Goal: Task Accomplishment & Management: Manage account settings

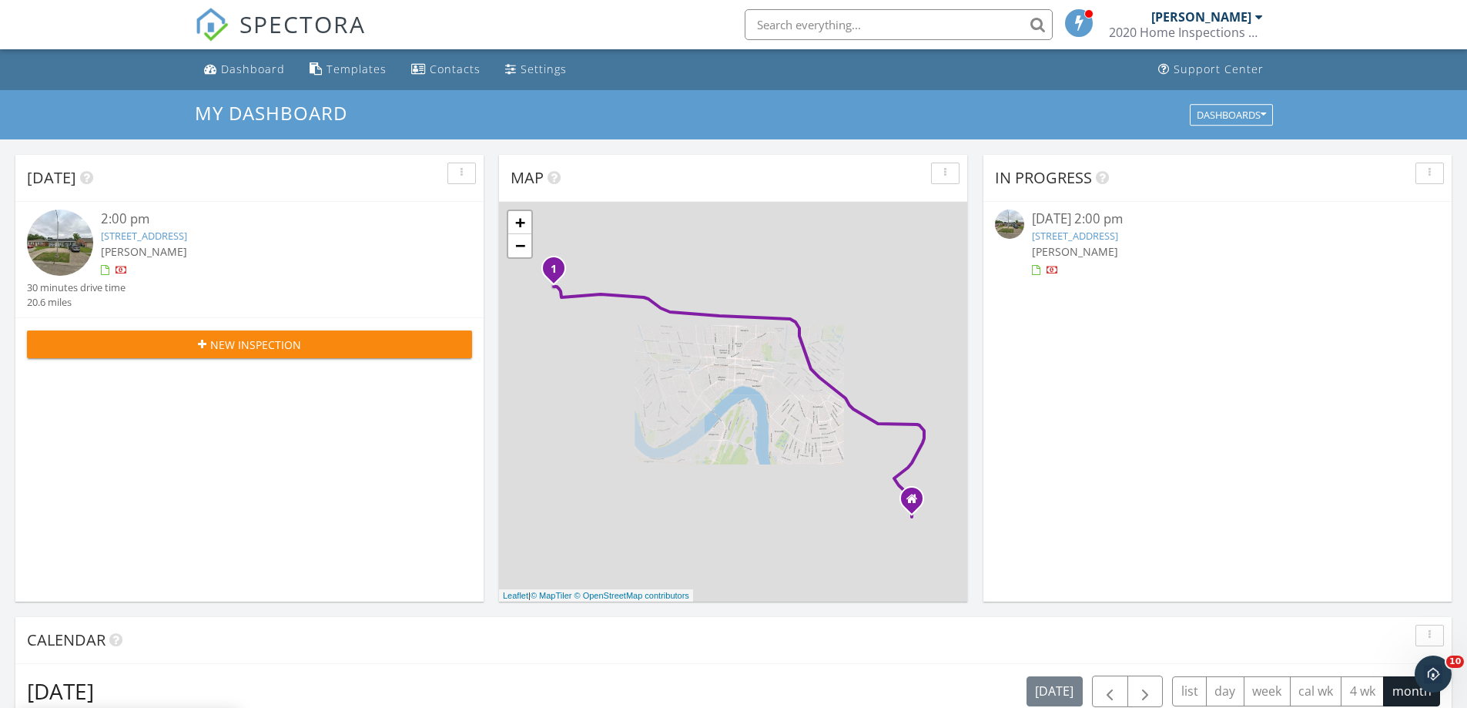
click at [187, 234] on link "218 Holy cross pl, kenner, La 70065" at bounding box center [144, 236] width 86 height 14
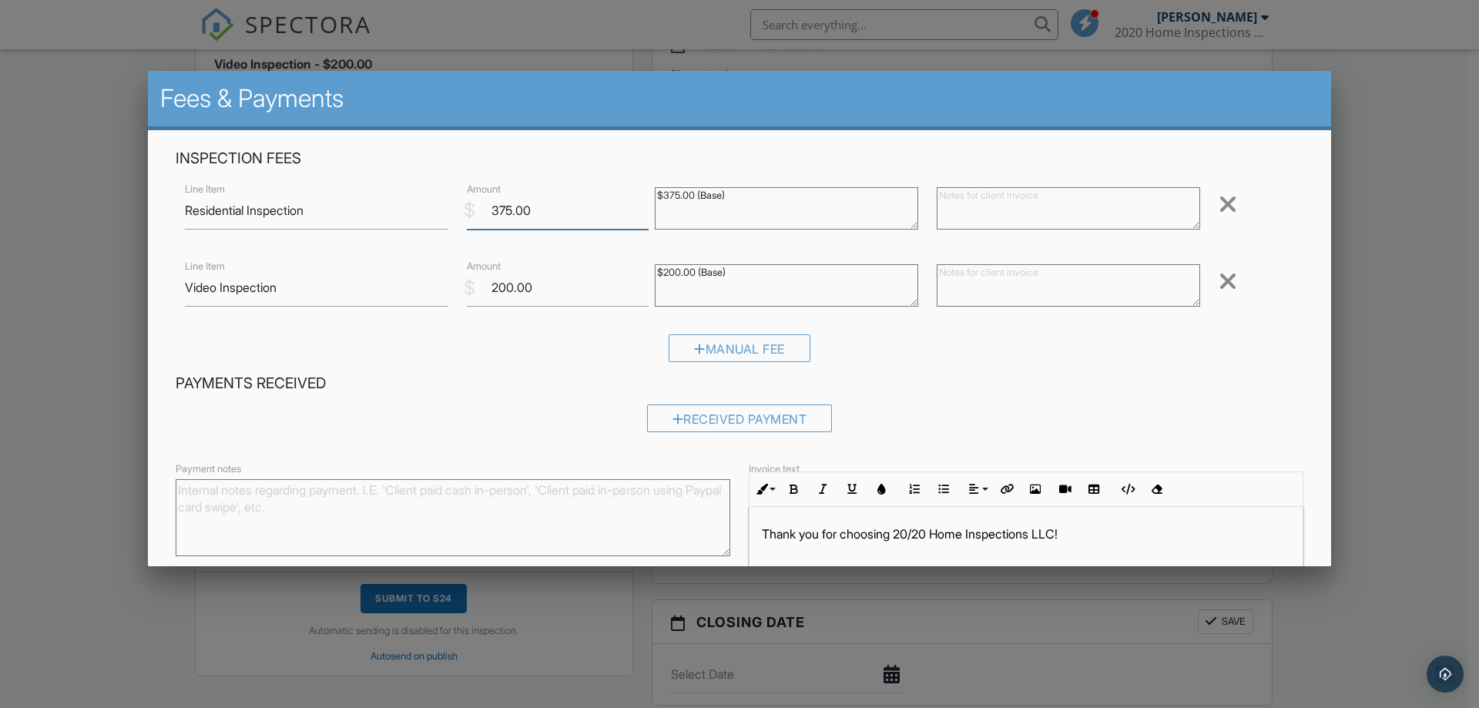
click at [505, 207] on input "375.00" at bounding box center [558, 211] width 182 height 38
type input "350.00"
click at [669, 194] on textarea "$375.00 (Base)" at bounding box center [786, 208] width 263 height 42
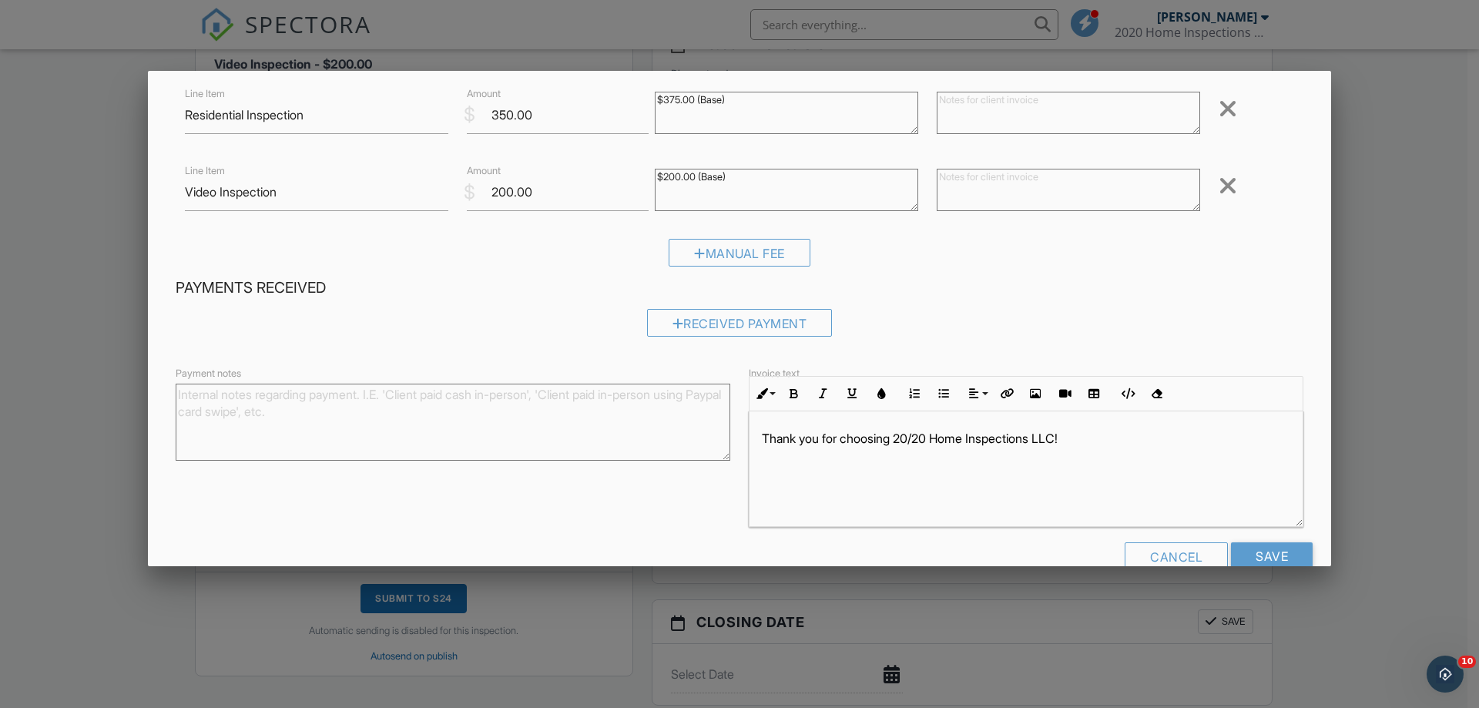
scroll to position [129, 0]
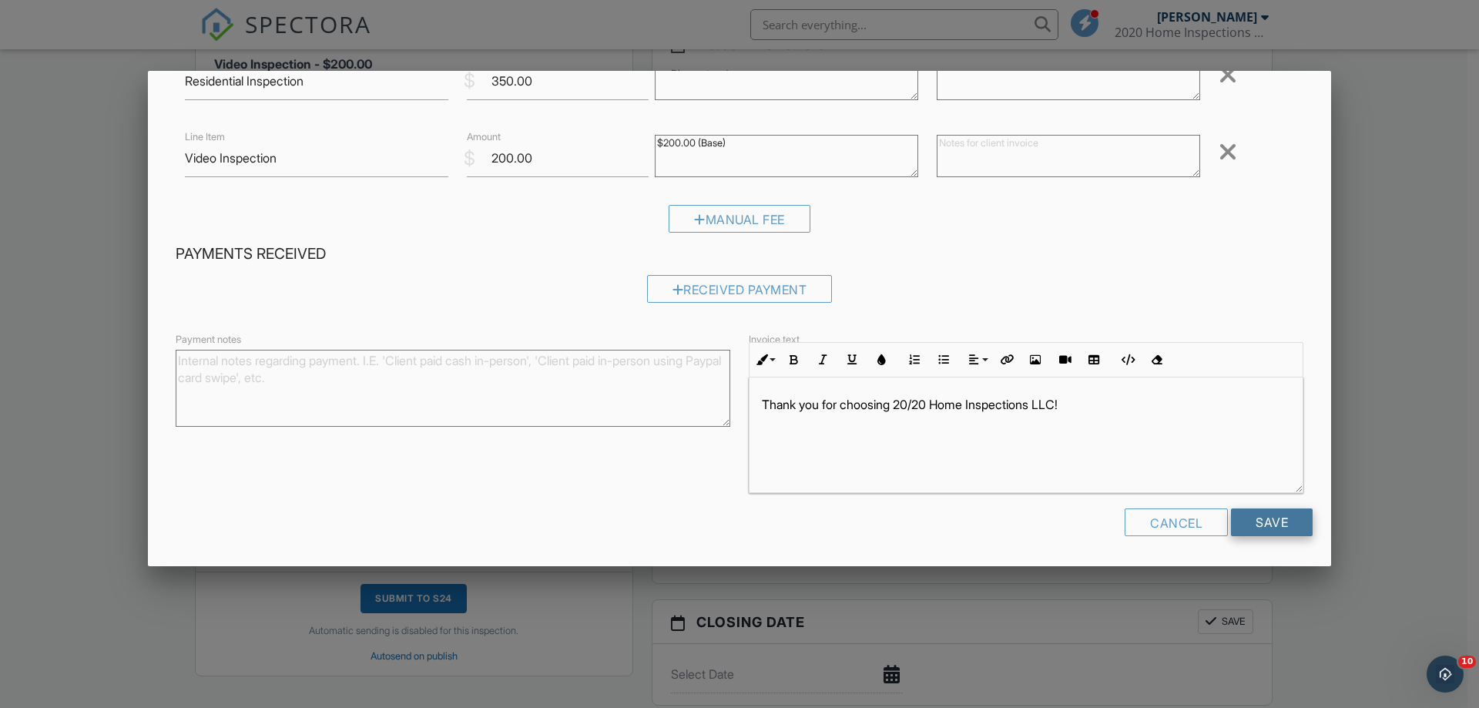
click at [1256, 520] on input "Save" at bounding box center [1272, 522] width 82 height 28
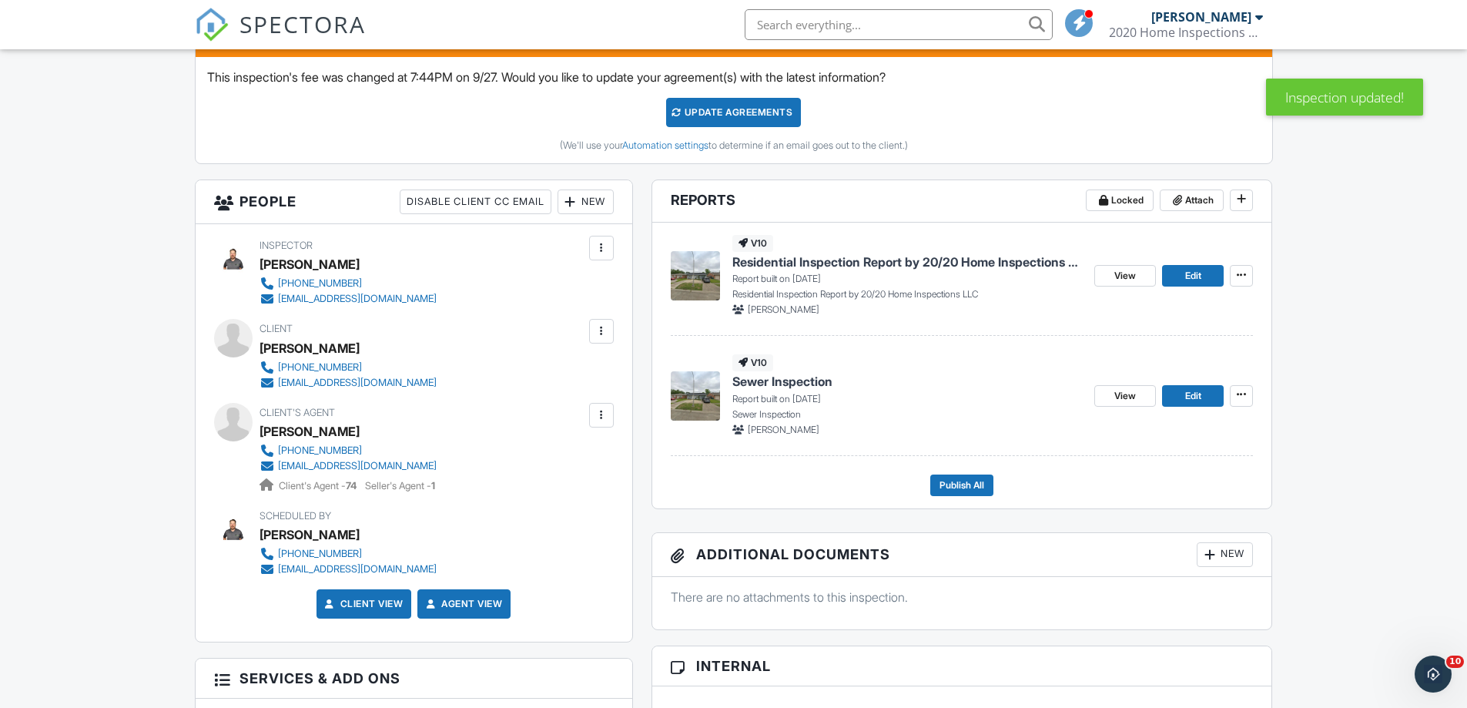
scroll to position [397, 0]
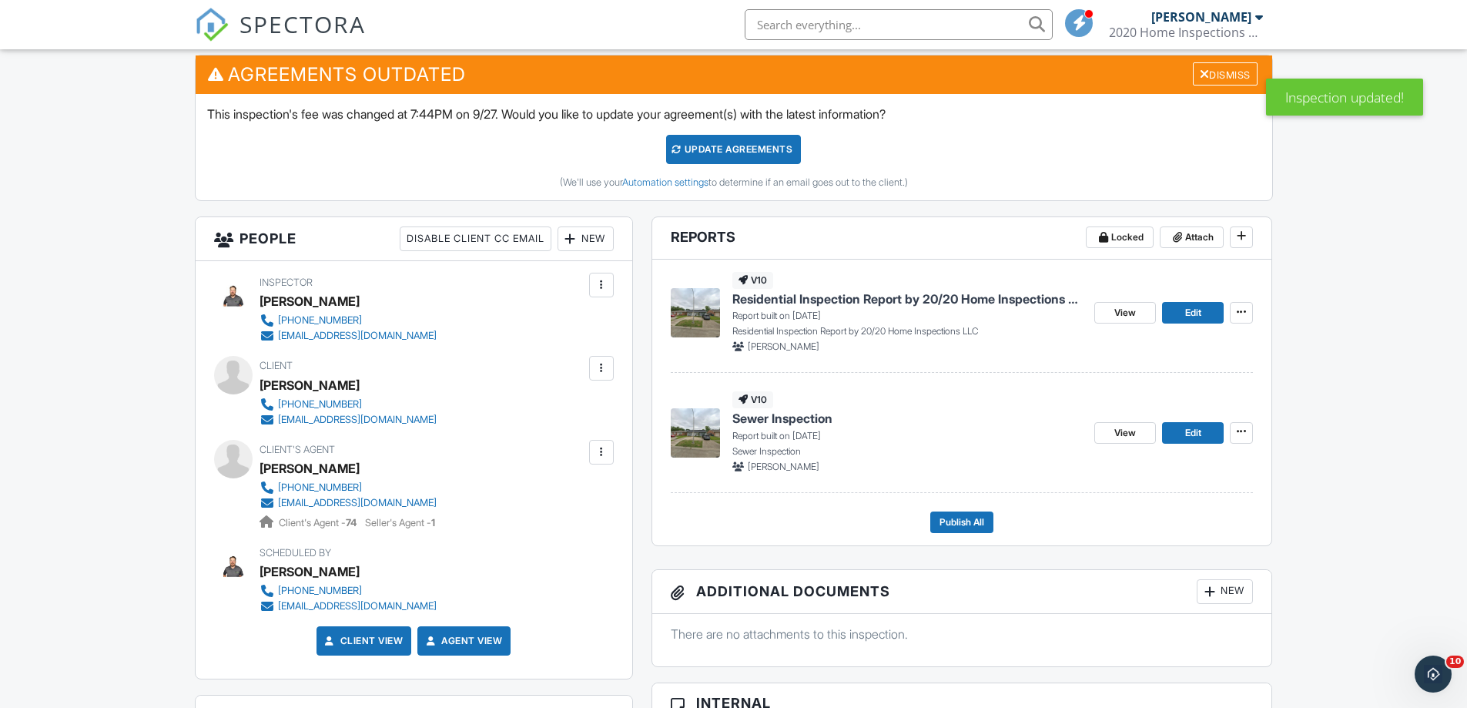
click at [903, 300] on span "Residential Inspection Report by 20/20 Home Inspections LLC" at bounding box center [907, 298] width 350 height 17
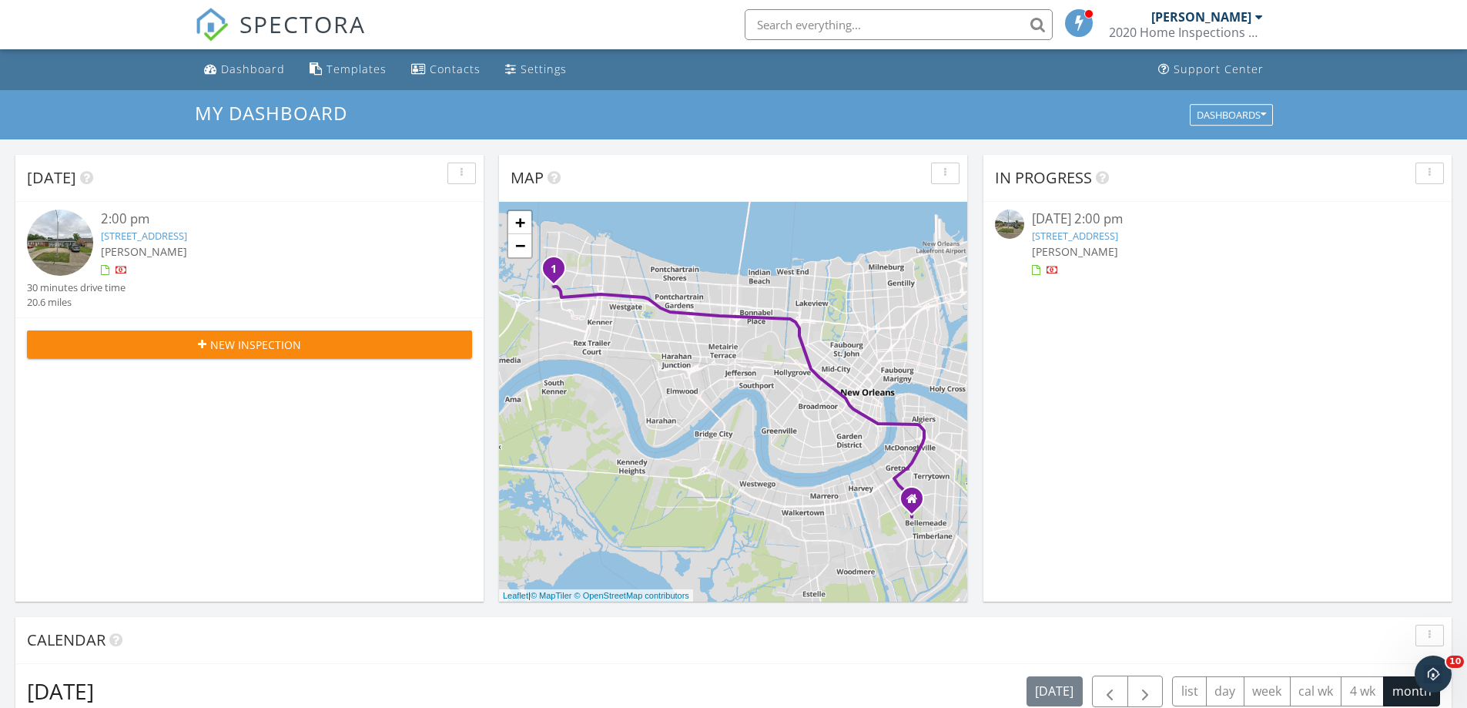
click at [187, 236] on link "218 Holy cross pl, kenner, La 70065" at bounding box center [144, 236] width 86 height 14
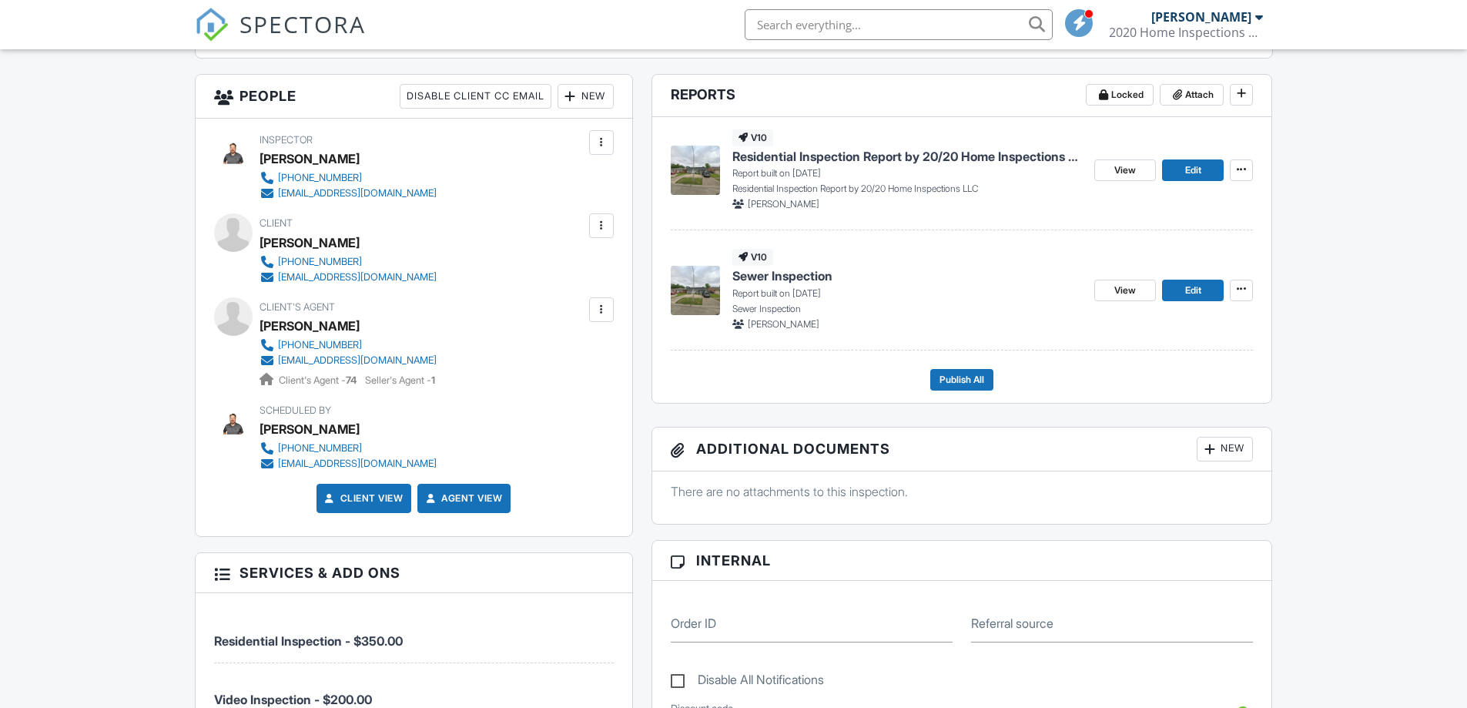
click at [800, 283] on span "Sewer Inspection" at bounding box center [782, 275] width 100 height 17
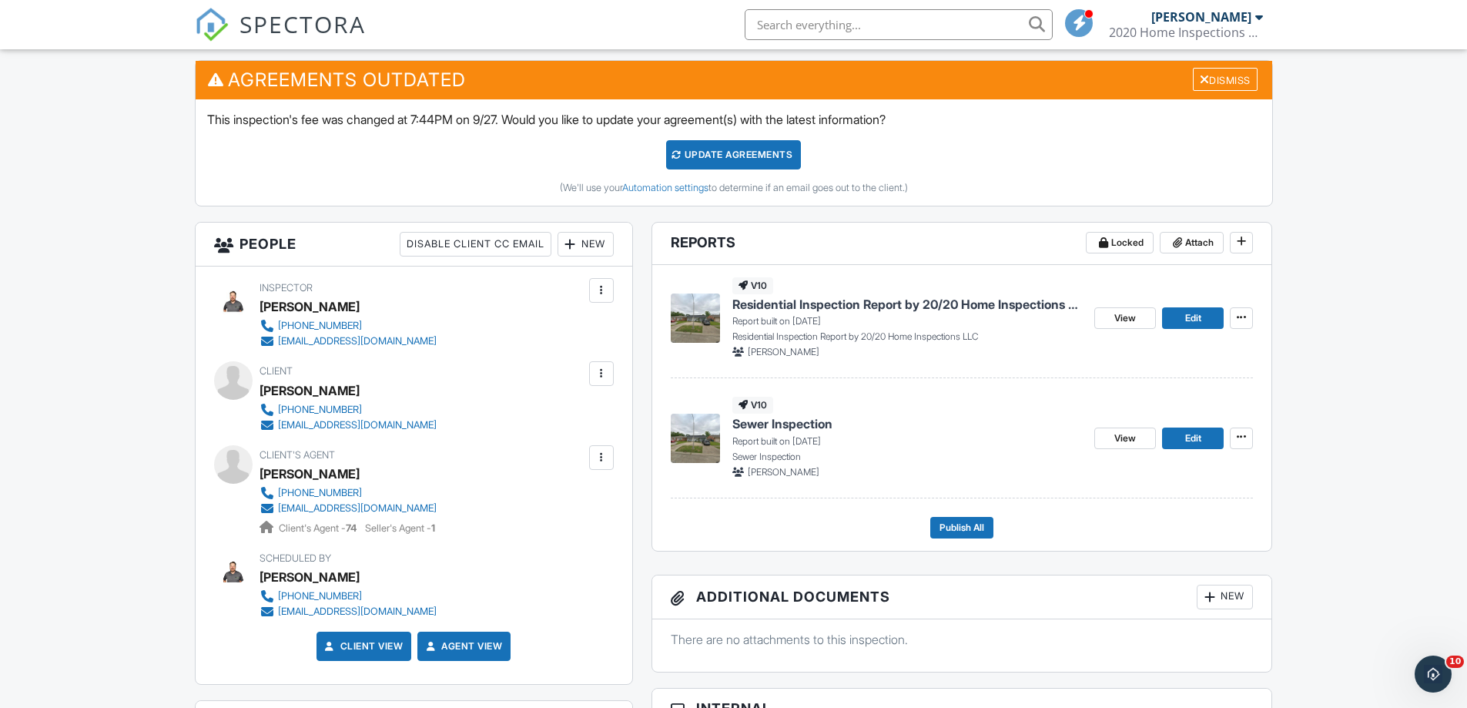
scroll to position [385, 0]
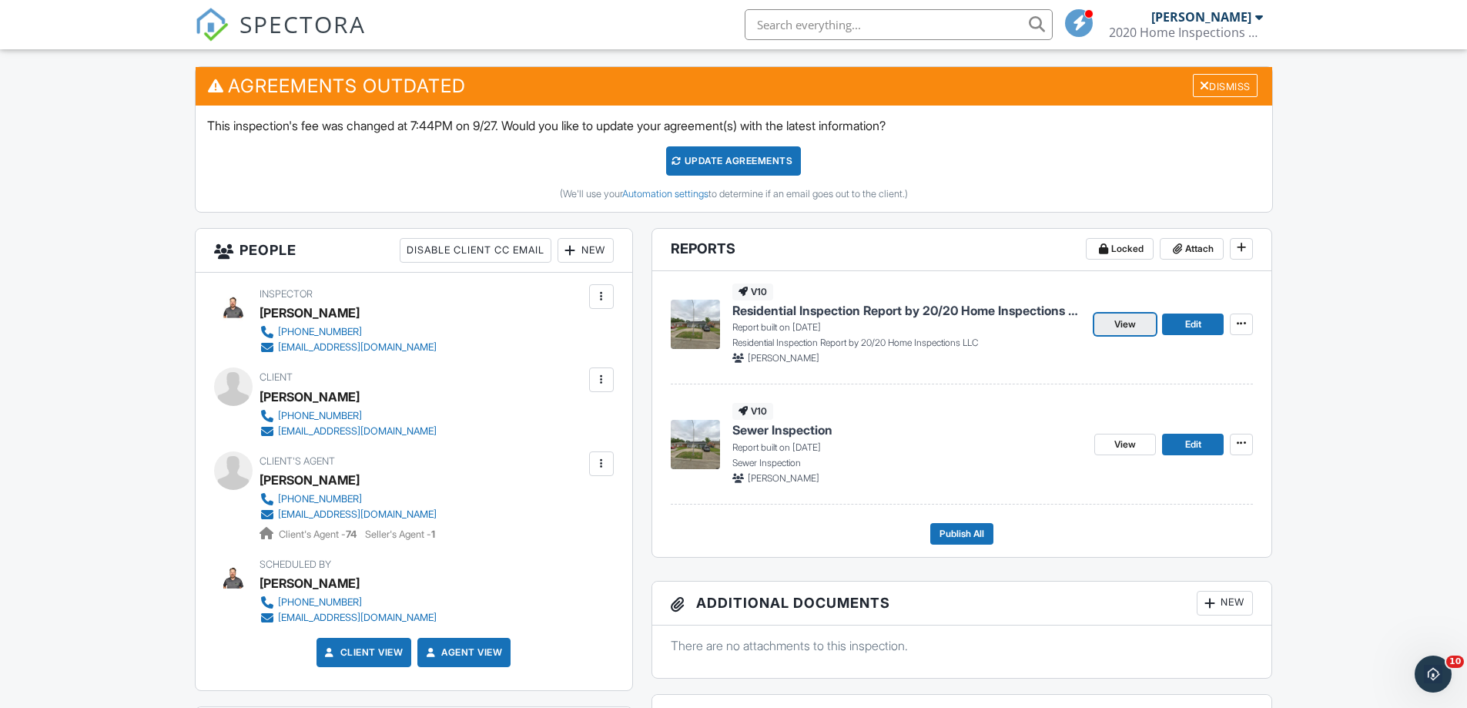
click at [1115, 322] on span "View" at bounding box center [1126, 324] width 22 height 15
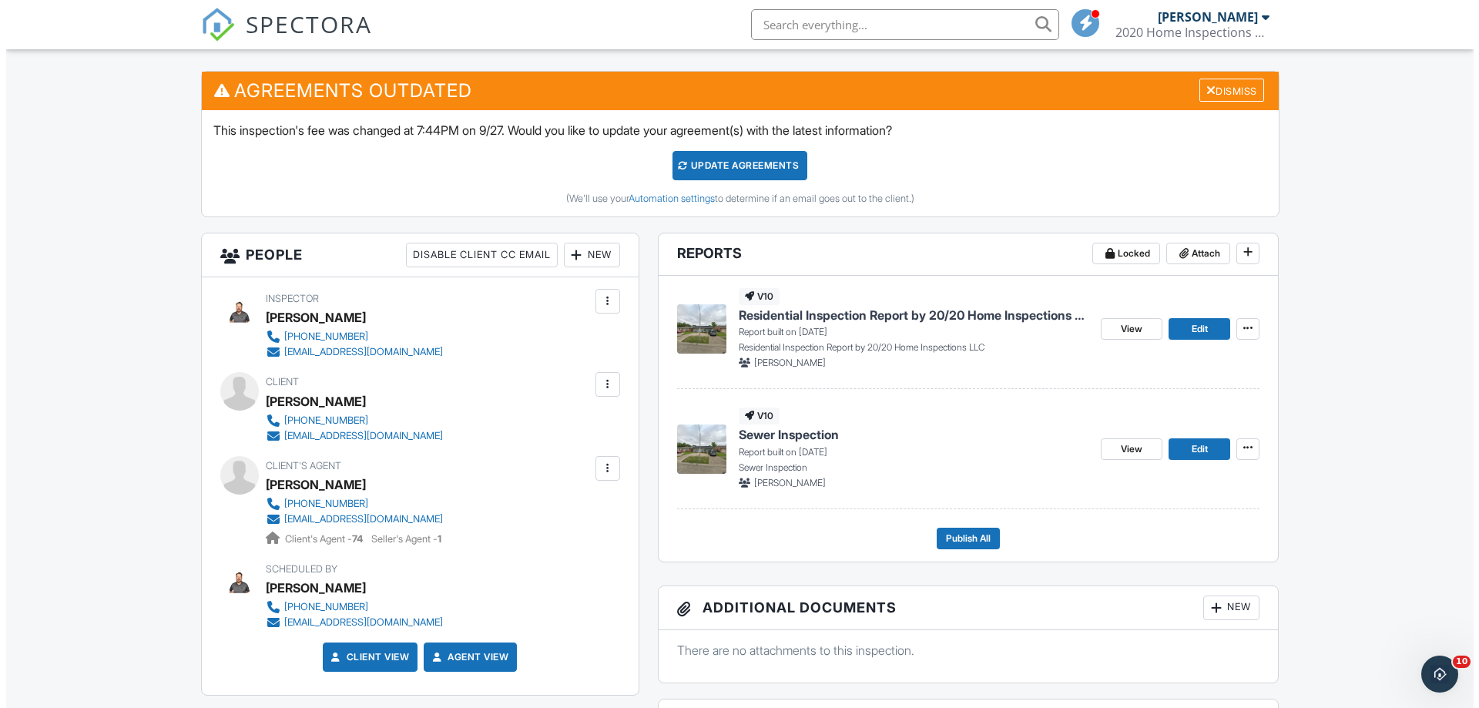
scroll to position [385, 0]
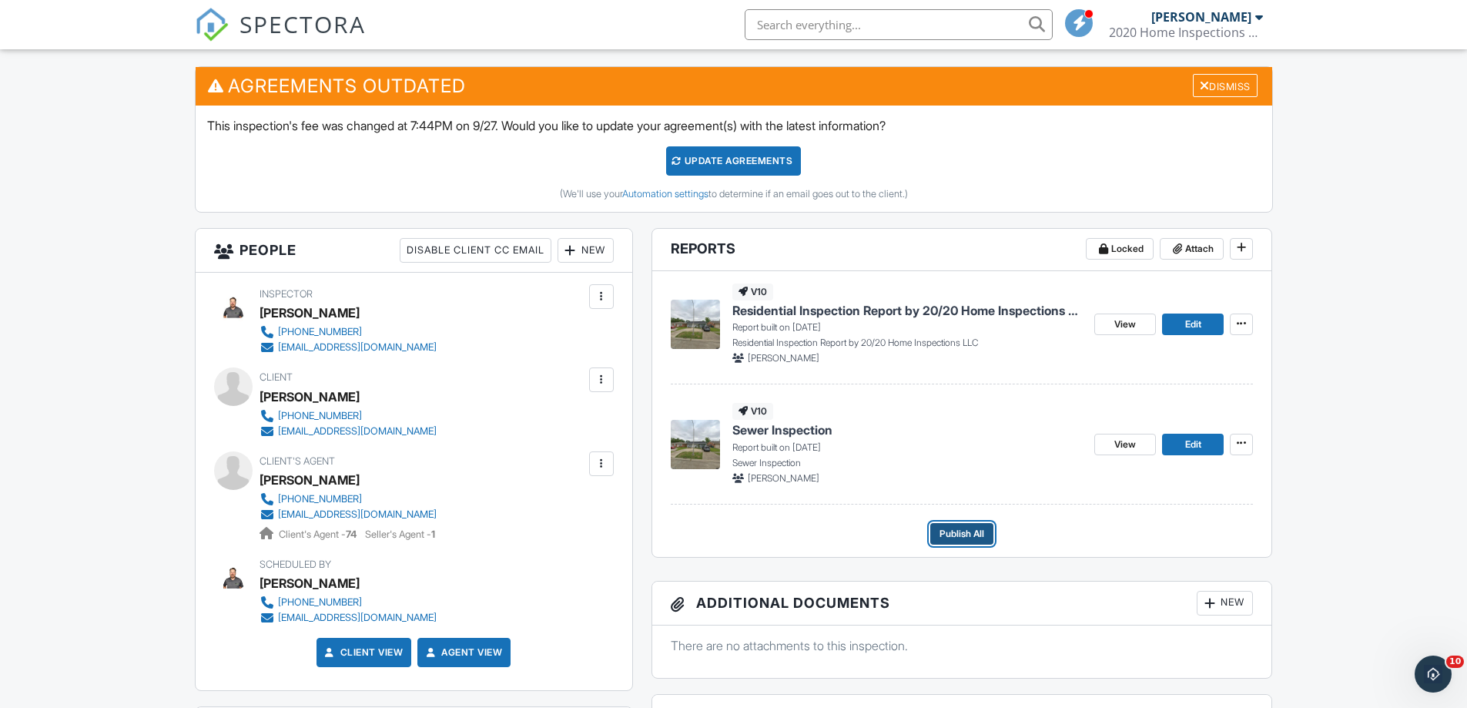
click at [961, 537] on span "Publish All" at bounding box center [962, 533] width 45 height 15
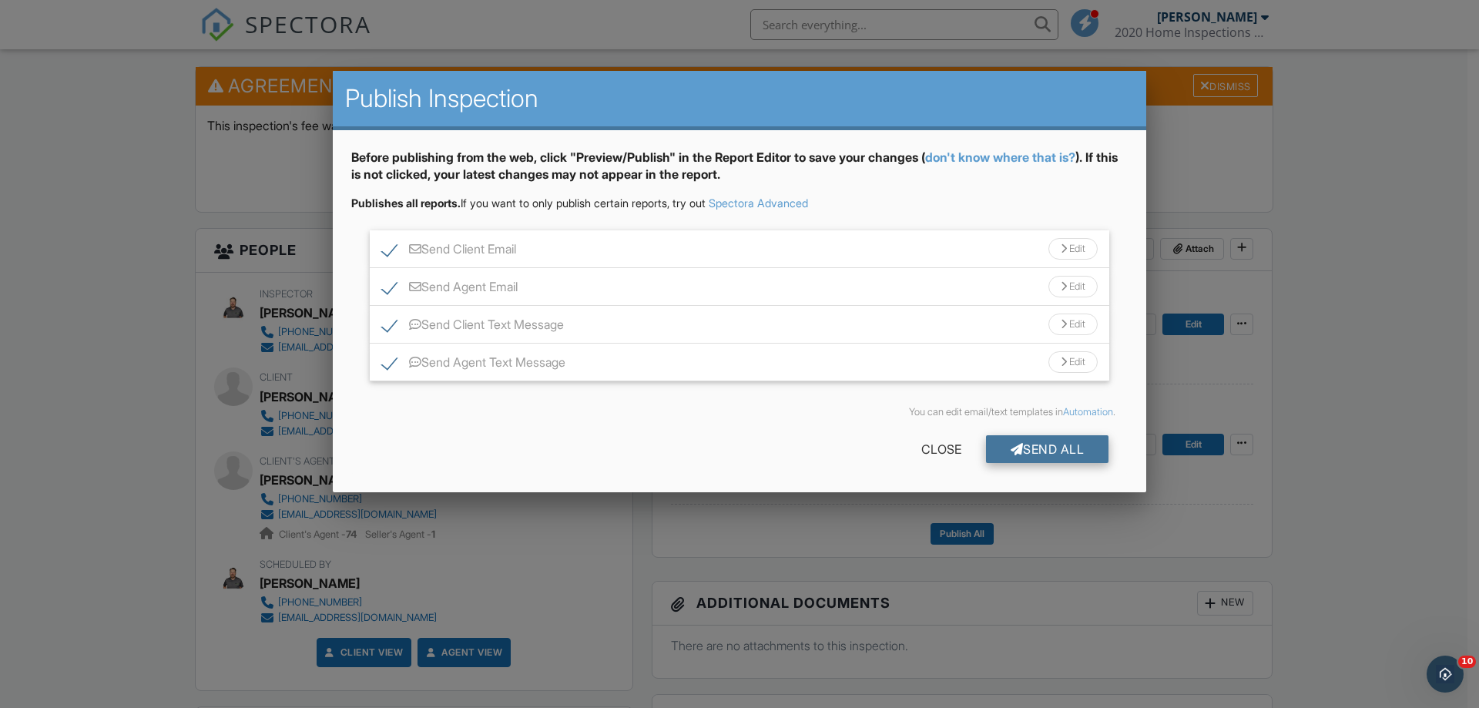
click at [1068, 455] on div "Send All" at bounding box center [1047, 449] width 123 height 28
